Goal: Task Accomplishment & Management: Manage account settings

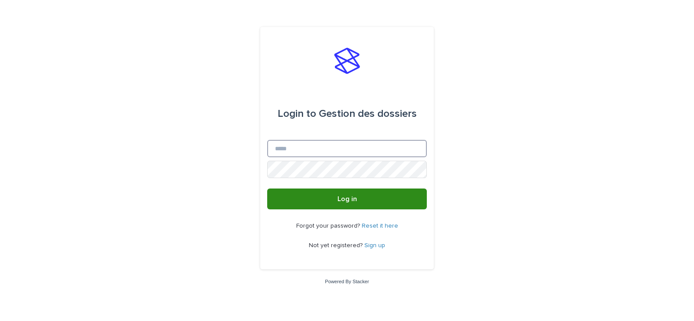
type input "**********"
click at [341, 200] on span "Log in" at bounding box center [348, 198] width 20 height 7
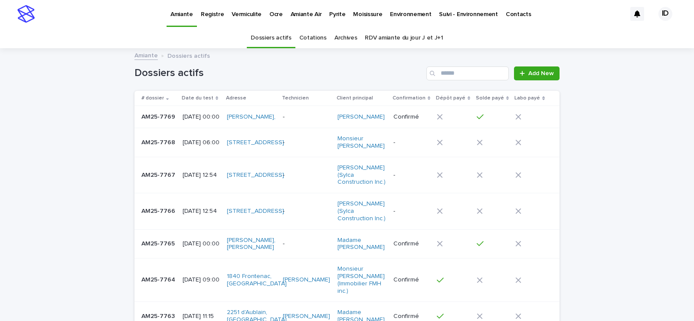
click at [330, 14] on p "Pyrite" at bounding box center [337, 9] width 16 height 18
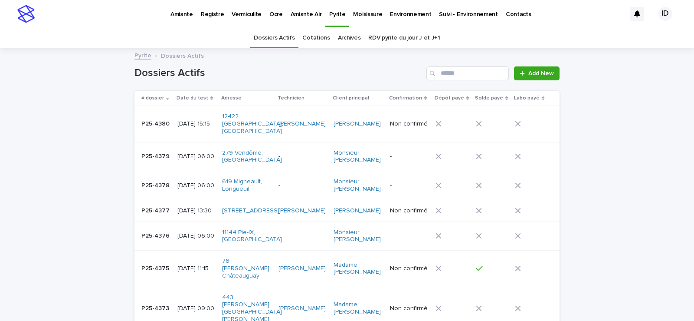
click at [186, 219] on td "[DATE] 13:30" at bounding box center [196, 211] width 45 height 22
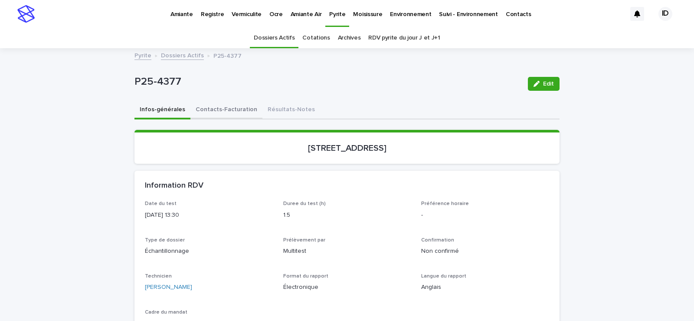
click at [227, 108] on button "Contacts-Facturation" at bounding box center [226, 110] width 72 height 18
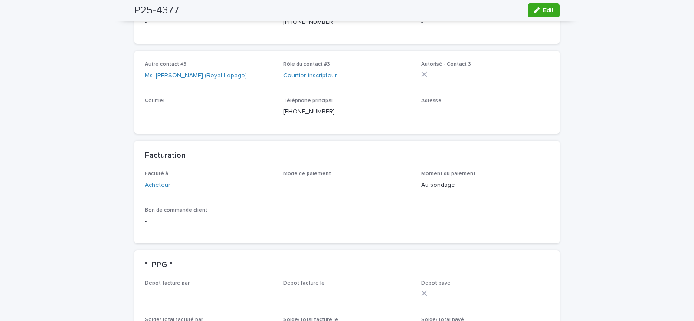
scroll to position [607, 0]
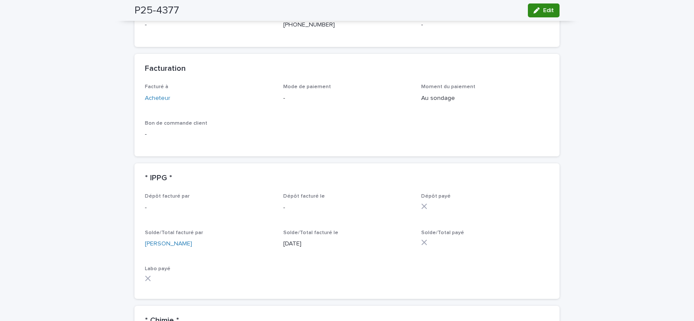
click at [536, 9] on icon "button" at bounding box center [537, 10] width 6 height 6
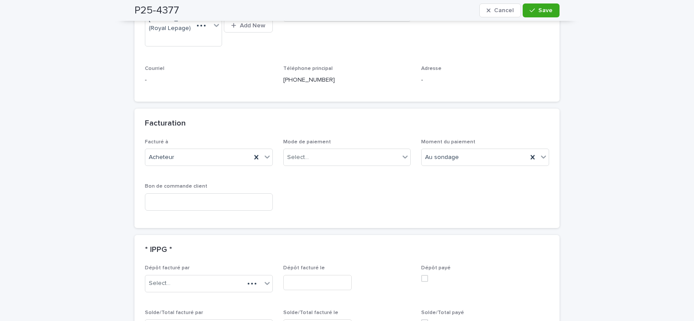
scroll to position [694, 0]
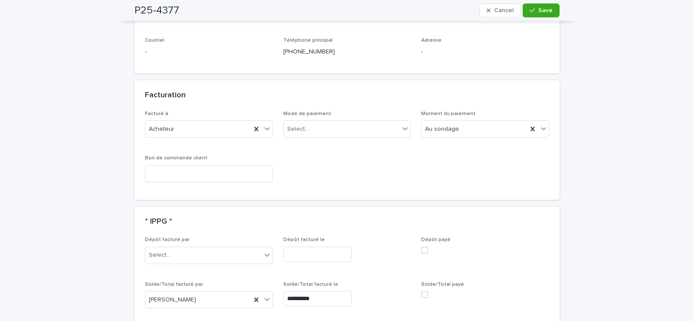
click at [425, 291] on span at bounding box center [424, 294] width 7 height 7
click at [535, 9] on div "button" at bounding box center [534, 10] width 9 height 6
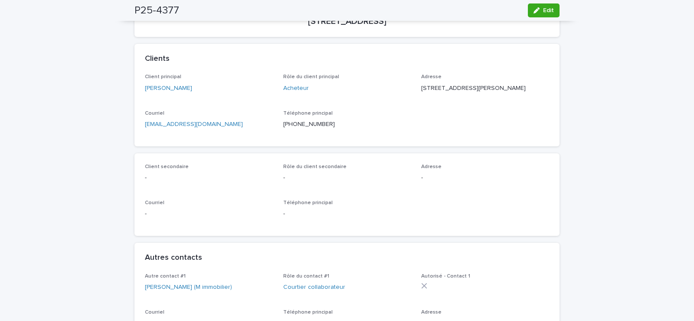
scroll to position [0, 0]
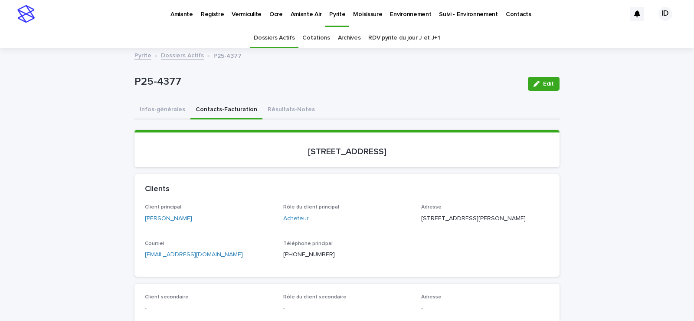
click at [174, 15] on p "Amiante" at bounding box center [182, 9] width 23 height 18
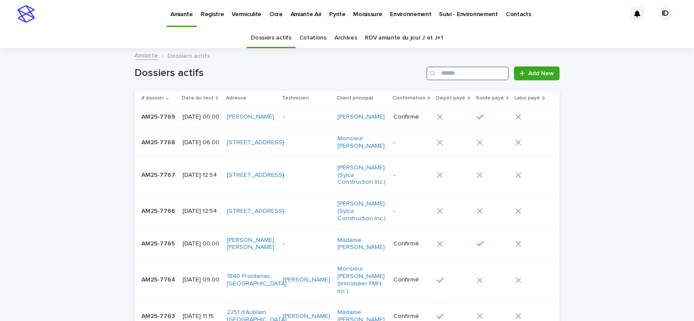
click at [457, 73] on input "Search" at bounding box center [468, 73] width 82 height 14
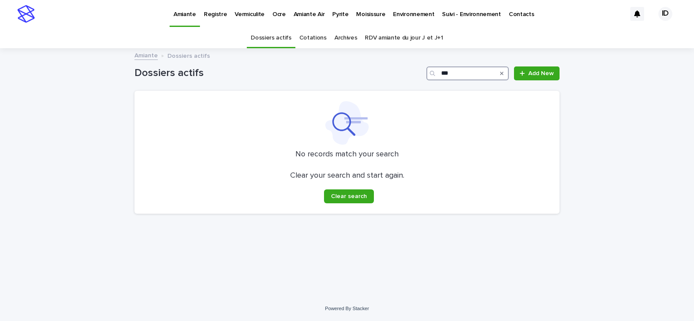
type input "***"
click at [252, 13] on p "Vermiculite" at bounding box center [250, 9] width 30 height 18
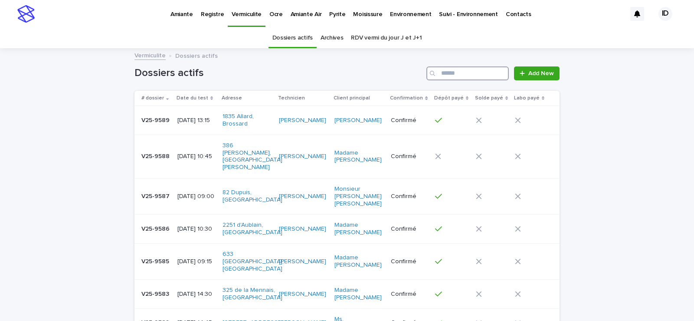
click at [453, 76] on input "Search" at bounding box center [468, 73] width 82 height 14
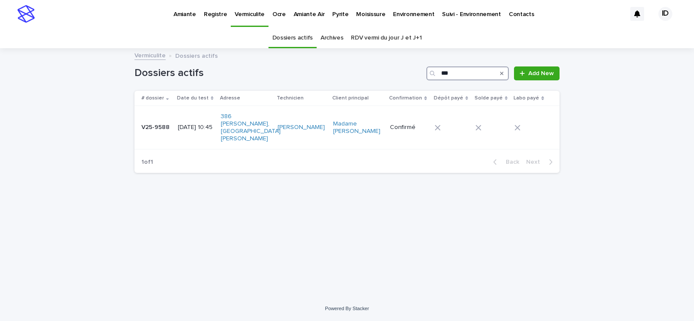
type input "***"
click at [210, 134] on td "[DATE] 10:45" at bounding box center [195, 127] width 43 height 43
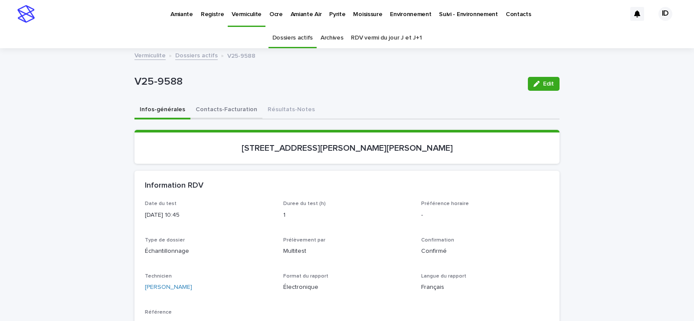
click at [208, 107] on button "Contacts-Facturation" at bounding box center [226, 110] width 72 height 18
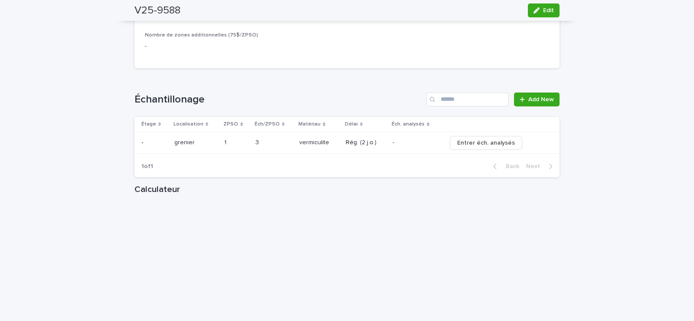
scroll to position [694, 0]
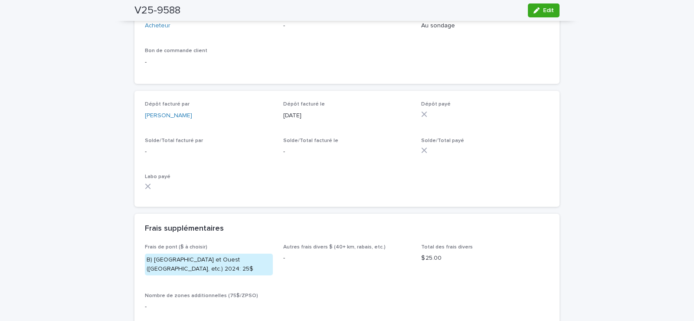
drag, startPoint x: 534, startPoint y: 9, endPoint x: 454, endPoint y: 118, distance: 134.8
click at [534, 10] on icon "button" at bounding box center [537, 10] width 6 height 6
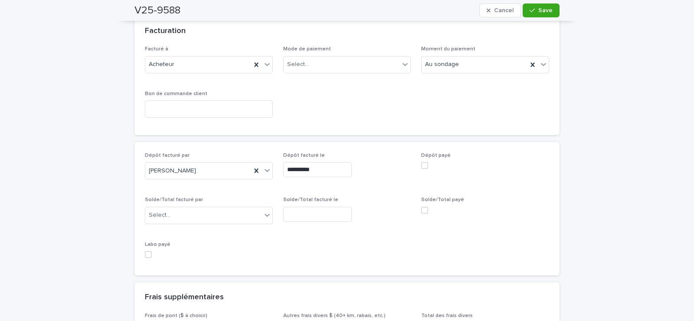
scroll to position [807, 0]
click at [421, 162] on span at bounding box center [424, 165] width 7 height 7
drag, startPoint x: 539, startPoint y: 10, endPoint x: 520, endPoint y: 26, distance: 25.8
click at [539, 9] on span "Save" at bounding box center [546, 10] width 14 height 6
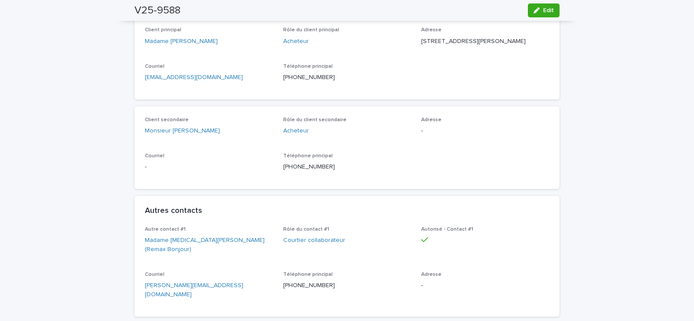
scroll to position [0, 0]
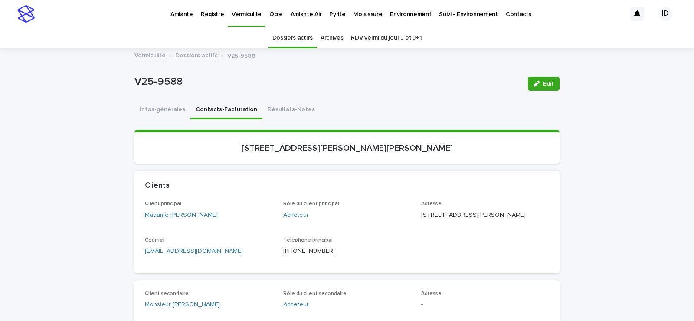
click at [332, 13] on p "Pyrite" at bounding box center [337, 9] width 16 height 18
